Goal: Information Seeking & Learning: Stay updated

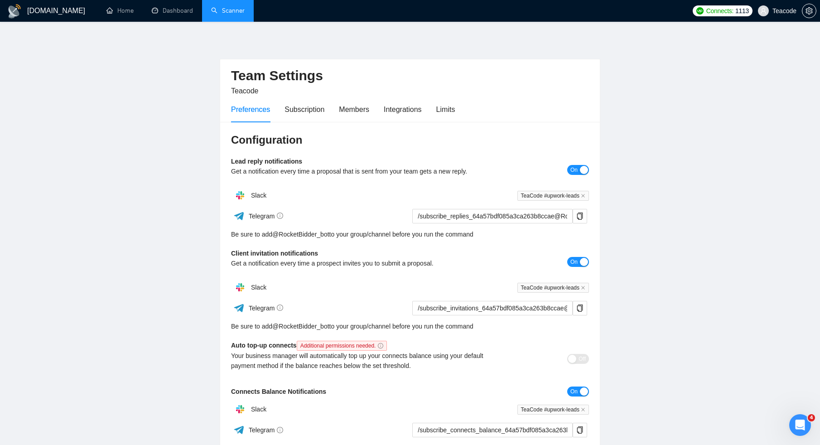
click at [239, 14] on link "Scanner" at bounding box center [228, 11] width 34 height 8
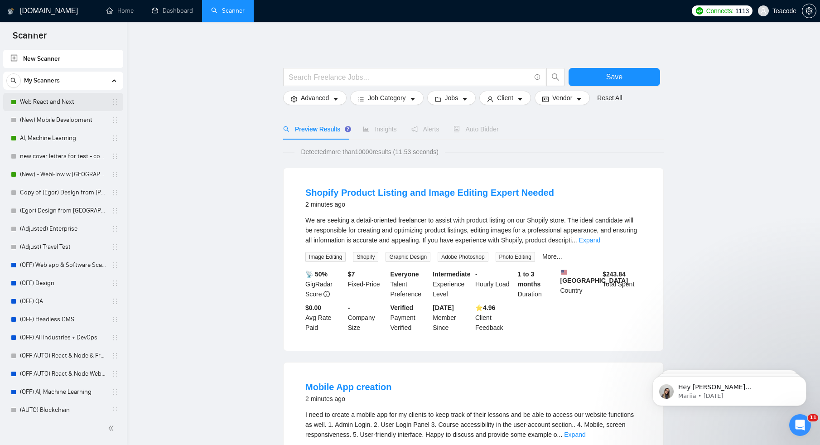
click at [55, 98] on link "Web React and Next" at bounding box center [63, 102] width 86 height 18
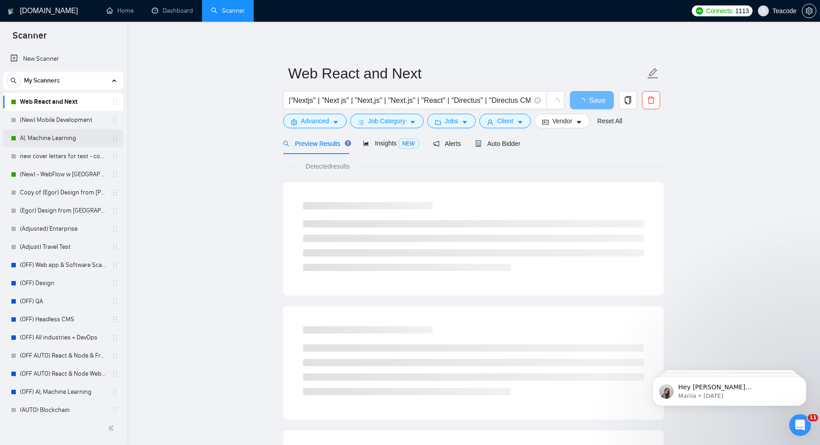
click at [57, 139] on link "AI, Machine Learning" at bounding box center [63, 138] width 86 height 18
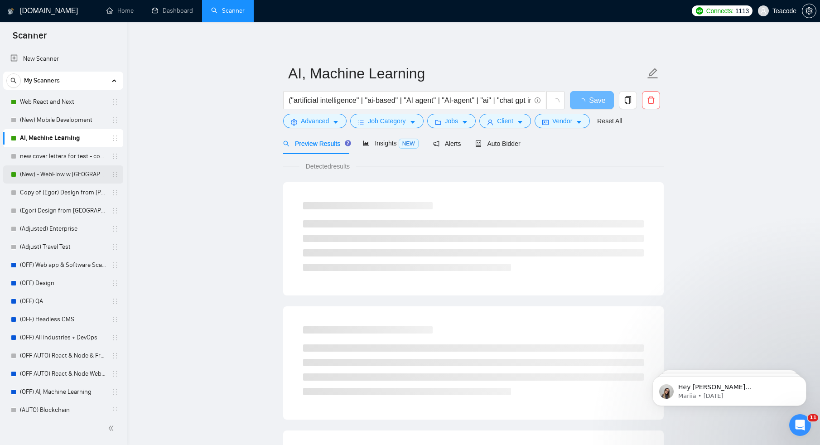
click at [67, 180] on link "(New) - WebFlow w [GEOGRAPHIC_DATA]" at bounding box center [63, 174] width 86 height 18
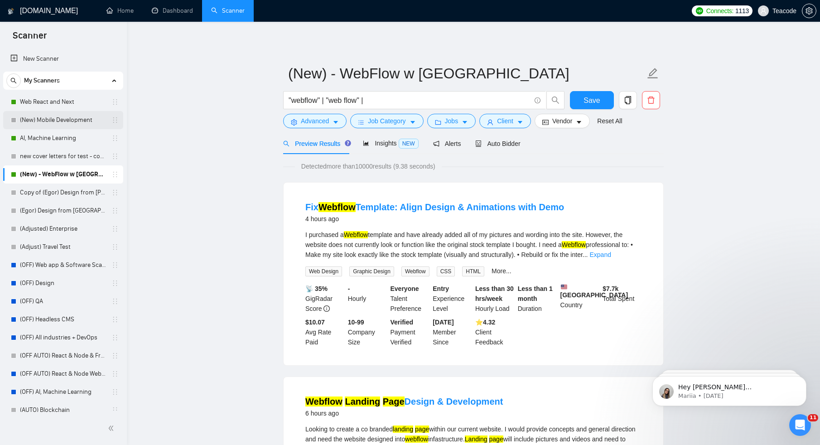
click at [66, 117] on link "(New) Mobile Development" at bounding box center [63, 120] width 86 height 18
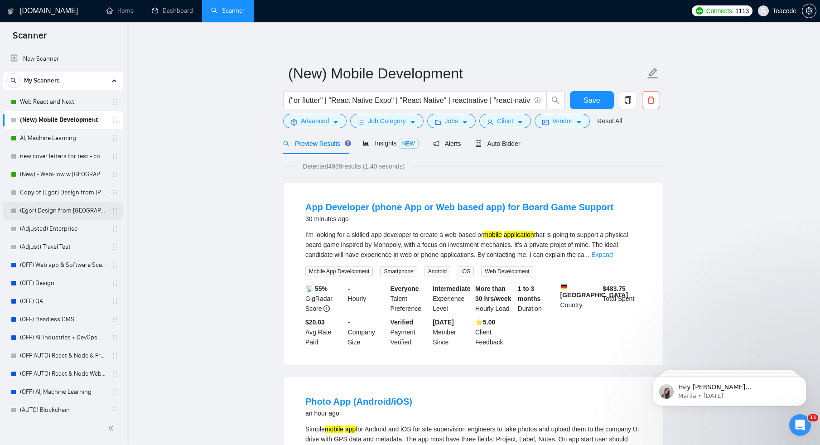
click at [85, 216] on link "(Egor) Design from [GEOGRAPHIC_DATA]" at bounding box center [63, 211] width 86 height 18
